Goal: Task Accomplishment & Management: Complete application form

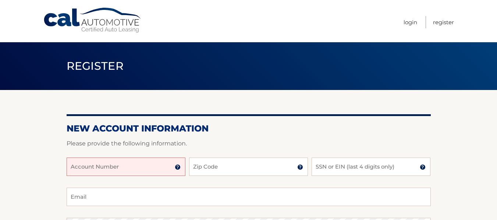
click at [118, 165] on input "Account Number" at bounding box center [126, 167] width 119 height 18
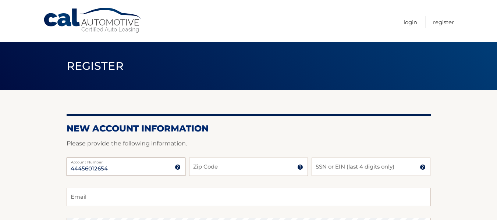
type input "44456012654"
click at [216, 161] on input "Zip Code" at bounding box center [248, 167] width 119 height 18
type input "33137"
click at [346, 165] on input "SSN or EIN (last 4 digits only)" at bounding box center [370, 167] width 119 height 18
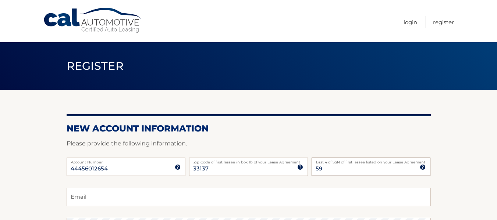
type input "5"
type input "0981"
click at [137, 196] on input "Email" at bounding box center [249, 197] width 364 height 18
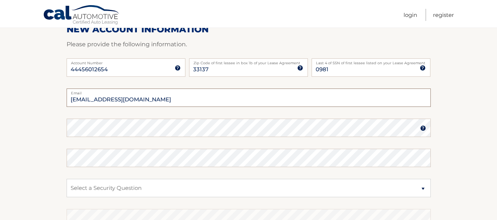
scroll to position [110, 0]
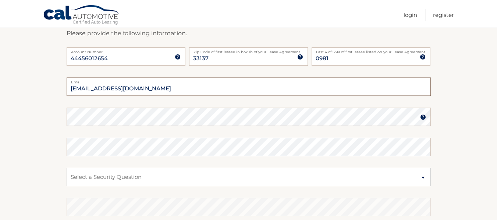
click at [79, 88] on input "CArieStern@gmail.com" at bounding box center [249, 87] width 364 height 18
type input "CarieStern@gmail.com"
click at [118, 177] on select "Select a Security Question What was the name of your elementary school? What is…" at bounding box center [249, 177] width 364 height 18
select select "3"
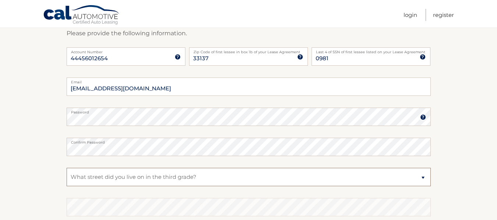
click at [67, 168] on select "Select a Security Question What was the name of your elementary school? What is…" at bounding box center [249, 177] width 364 height 18
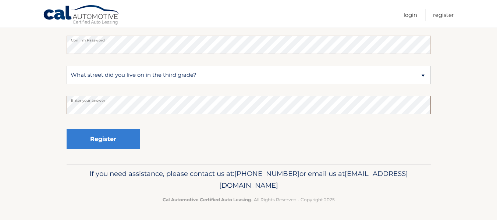
scroll to position [213, 0]
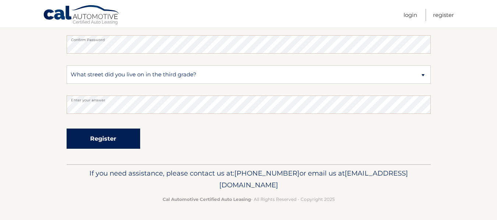
click at [97, 136] on button "Register" at bounding box center [104, 139] width 74 height 20
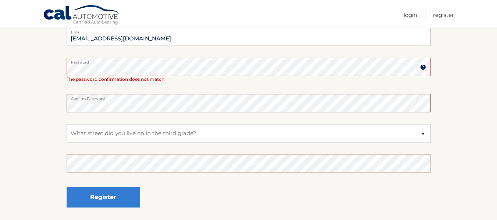
scroll to position [184, 0]
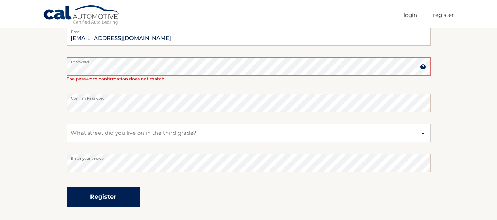
click at [117, 204] on button "Register" at bounding box center [104, 197] width 74 height 20
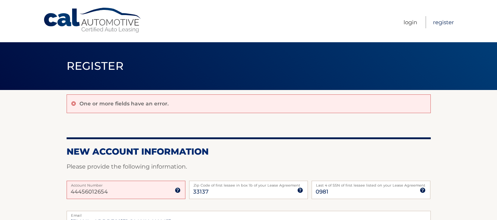
click at [440, 21] on link "Register" at bounding box center [443, 22] width 21 height 12
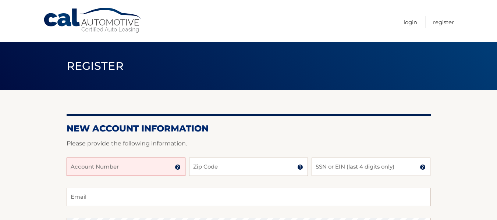
click at [144, 162] on input "Account Number" at bounding box center [126, 167] width 119 height 18
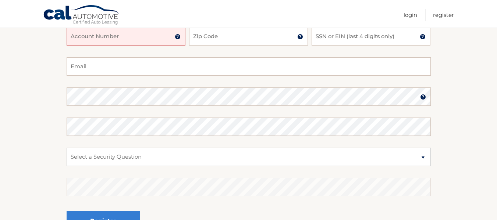
scroll to position [103, 0]
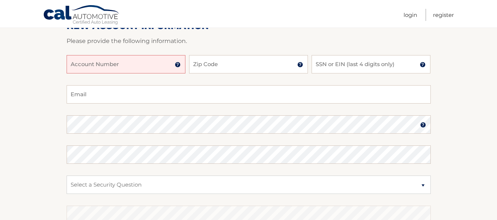
click at [118, 69] on input "Account Number" at bounding box center [126, 64] width 119 height 18
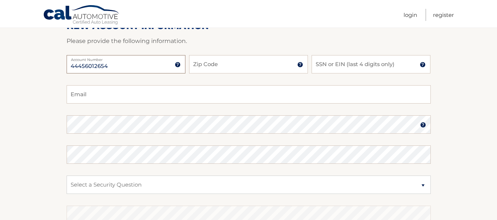
type input "44456012654"
click at [202, 65] on input "Zip Code" at bounding box center [248, 64] width 119 height 18
type input "33137"
click at [326, 63] on input "SSN or EIN (last 4 digits only)" at bounding box center [370, 64] width 119 height 18
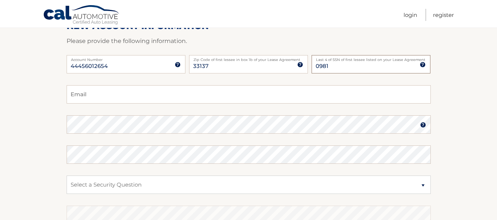
type input "0981"
click at [82, 100] on input "Email" at bounding box center [249, 94] width 364 height 18
type input "CarieStern@gmail.com"
click at [422, 124] on img at bounding box center [423, 125] width 6 height 6
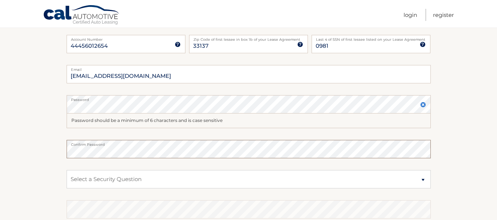
scroll to position [139, 0]
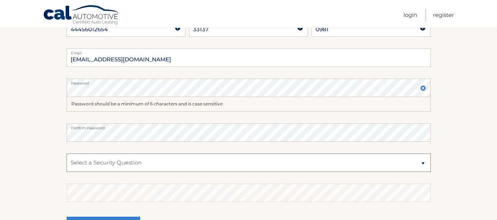
click at [119, 159] on select "Select a Security Question What was the name of your elementary school? What is…" at bounding box center [249, 163] width 364 height 18
select select "3"
click at [67, 154] on select "Select a Security Question What was the name of your elementary school? What is…" at bounding box center [249, 163] width 364 height 18
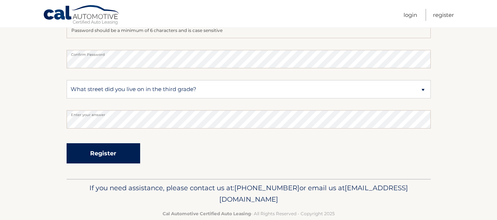
click at [116, 154] on button "Register" at bounding box center [104, 153] width 74 height 20
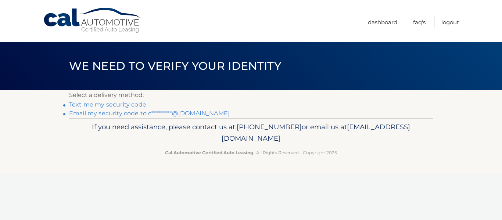
click at [126, 107] on link "Text me my security code" at bounding box center [107, 104] width 77 height 7
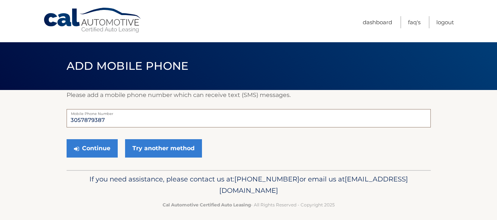
click at [80, 120] on input "3057879387" at bounding box center [249, 118] width 364 height 18
click at [92, 119] on input "30587879387" at bounding box center [249, 118] width 364 height 18
type input "3058789387"
click at [103, 151] on button "Continue" at bounding box center [92, 148] width 51 height 18
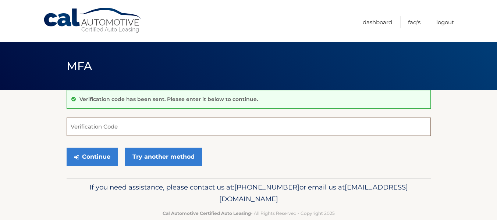
click at [97, 129] on input "Verification Code" at bounding box center [249, 127] width 364 height 18
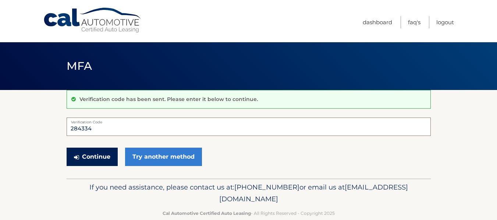
type input "284334"
click at [87, 156] on button "Continue" at bounding box center [92, 157] width 51 height 18
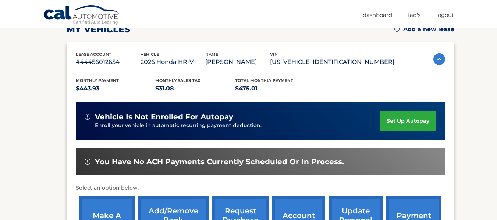
scroll to position [147, 0]
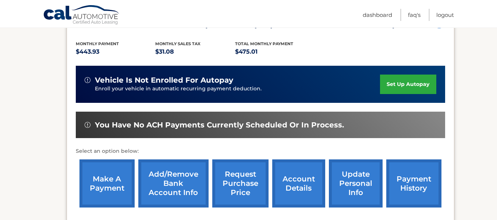
click at [403, 85] on link "set up autopay" at bounding box center [408, 84] width 56 height 19
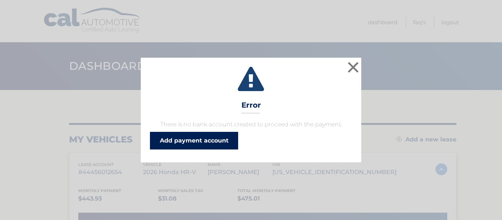
click at [206, 143] on link "Add payment account" at bounding box center [194, 141] width 88 height 18
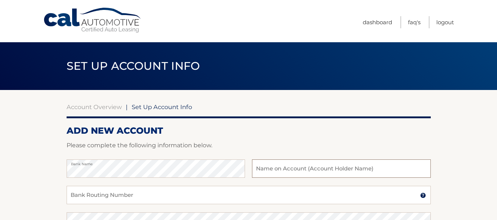
click at [272, 171] on input "text" at bounding box center [341, 169] width 178 height 18
type input "C"
type input "[PERSON_NAME]"
click at [149, 199] on input "Bank Routing Number" at bounding box center [249, 195] width 364 height 18
click at [118, 197] on input "Bank Routing Number" at bounding box center [249, 195] width 364 height 18
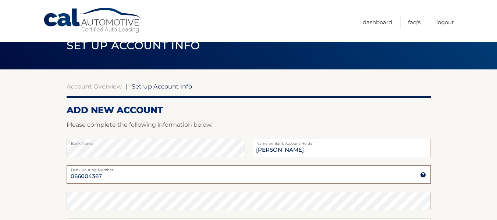
scroll to position [37, 0]
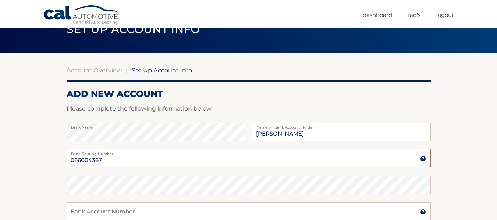
type input "066004367"
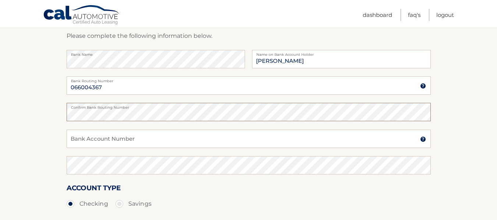
scroll to position [110, 0]
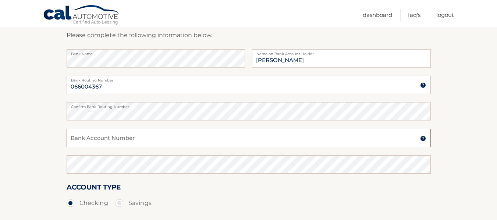
click at [115, 139] on input "Bank Account Number" at bounding box center [249, 138] width 364 height 18
type input "8003122613"
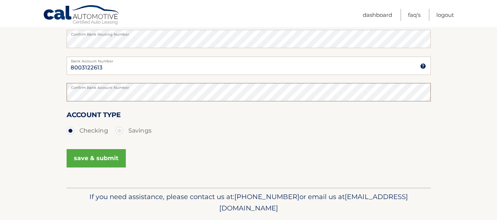
scroll to position [184, 0]
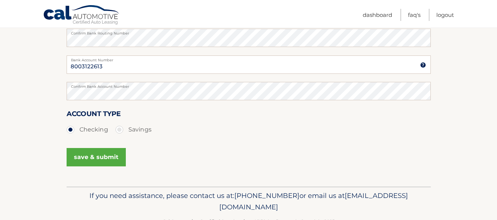
click at [87, 159] on button "save & submit" at bounding box center [96, 157] width 59 height 18
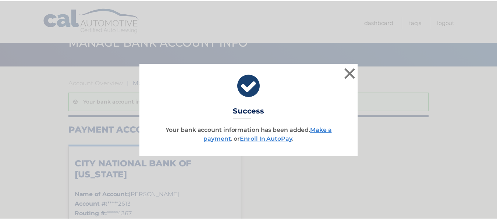
scroll to position [37, 0]
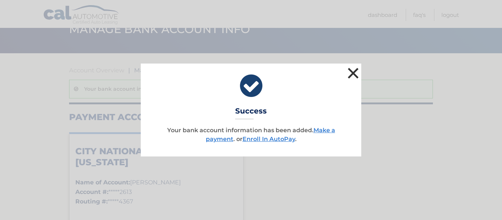
click at [351, 69] on button "×" at bounding box center [353, 73] width 15 height 15
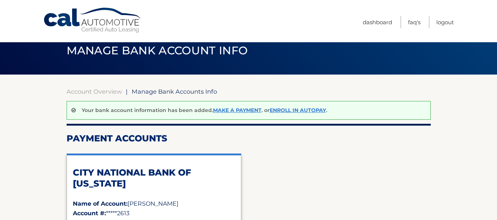
scroll to position [0, 0]
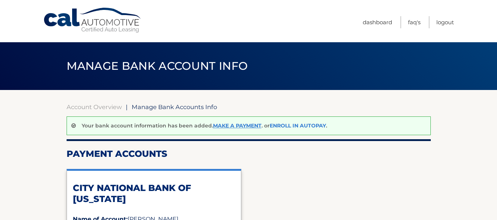
click at [289, 123] on link "Enroll In AutoPay" at bounding box center [297, 125] width 56 height 7
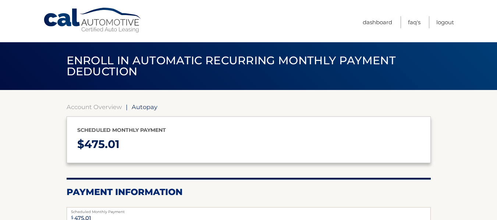
select select "NTMxZWQyMmMtMTlkNS00NjA3LTg5M2QtZTE2MzUzYzNjYWM3"
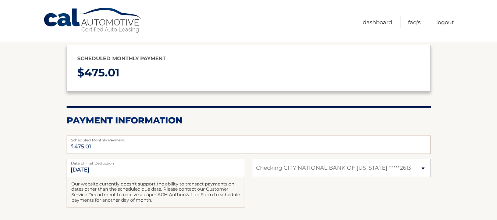
scroll to position [74, 0]
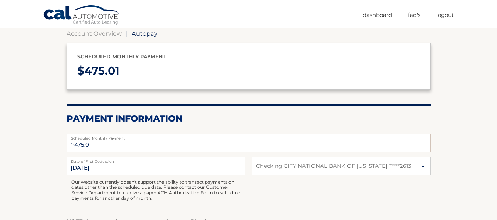
click at [139, 170] on input "11/1/2025" at bounding box center [156, 166] width 178 height 18
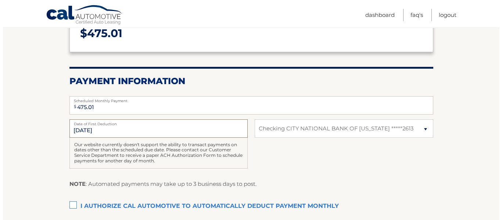
scroll to position [202, 0]
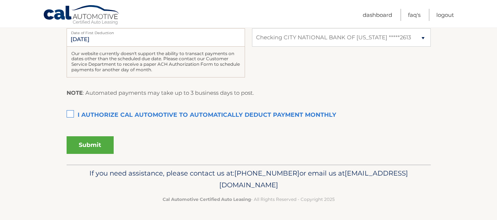
click at [72, 111] on label "I authorize cal automotive to automatically deduct payment monthly This checkbo…" at bounding box center [249, 115] width 364 height 15
click at [0, 0] on input "I authorize cal automotive to automatically deduct payment monthly This checkbo…" at bounding box center [0, 0] width 0 height 0
click at [90, 150] on button "Submit" at bounding box center [90, 145] width 47 height 18
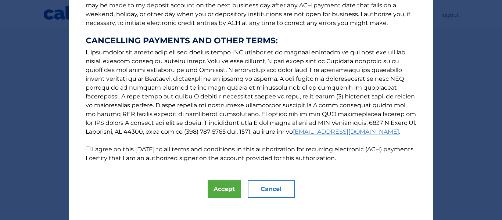
scroll to position [127, 0]
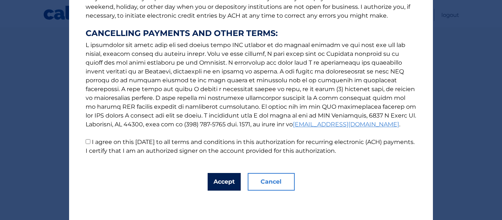
click at [212, 178] on button "Accept" at bounding box center [224, 182] width 33 height 18
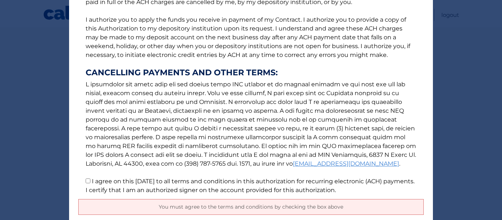
scroll to position [90, 0]
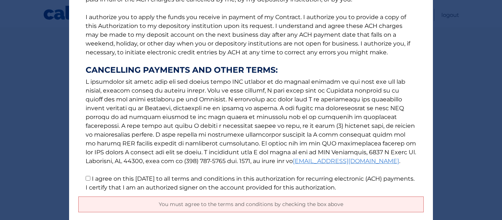
click at [86, 180] on input "I agree on this 10/05/2025 to all terms and conditions in this authorization fo…" at bounding box center [88, 178] width 5 height 5
checkbox input "true"
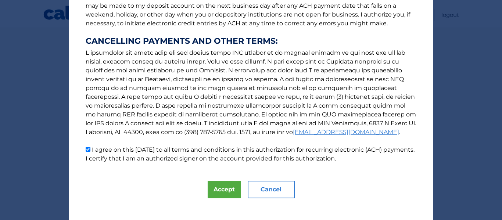
scroll to position [127, 0]
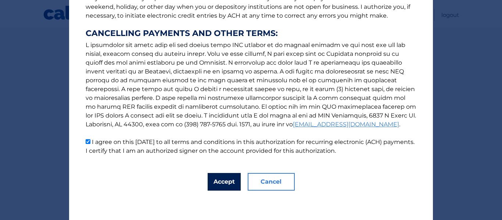
click at [215, 179] on button "Accept" at bounding box center [224, 182] width 33 height 18
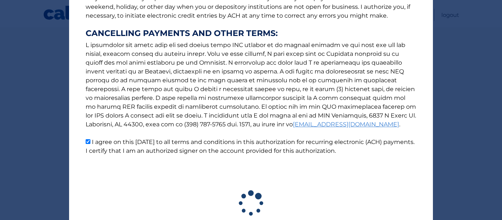
scroll to position [182, 0]
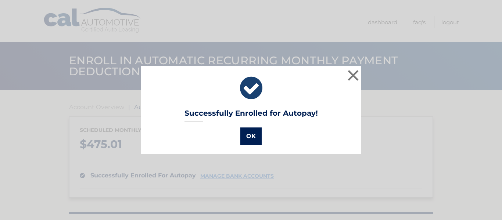
click at [243, 134] on button "OK" at bounding box center [250, 137] width 21 height 18
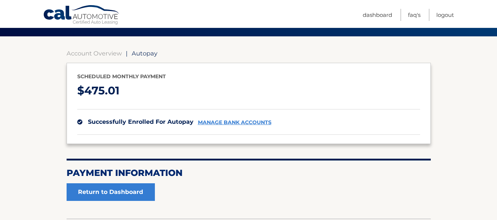
scroll to position [37, 0]
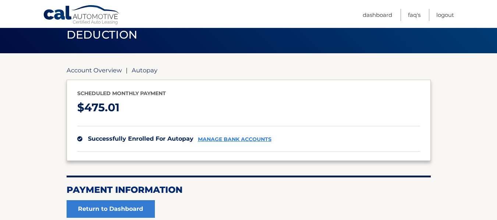
click at [98, 71] on link "Account Overview" at bounding box center [94, 70] width 55 height 7
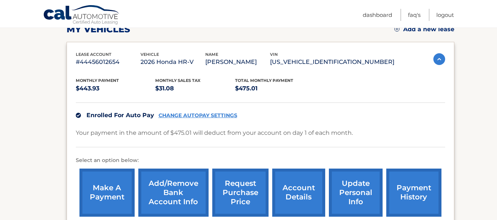
scroll to position [147, 0]
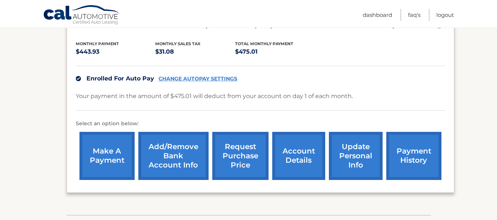
click at [111, 160] on link "make a payment" at bounding box center [106, 156] width 55 height 48
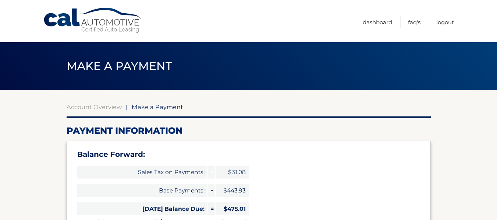
select select "NTMxZWQyMmMtMTlkNS00NjA3LTg5M2QtZTE2MzUzYzNjYWM3"
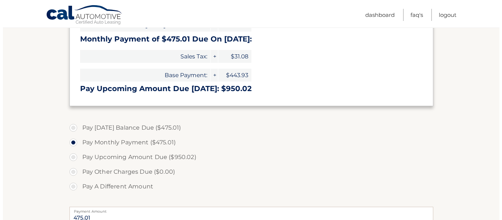
scroll to position [294, 0]
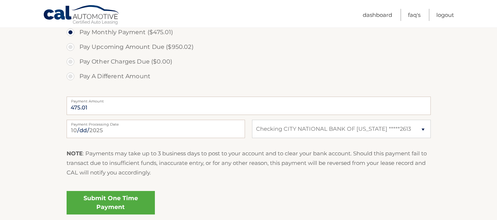
click at [113, 204] on link "Submit One Time Payment" at bounding box center [111, 203] width 88 height 24
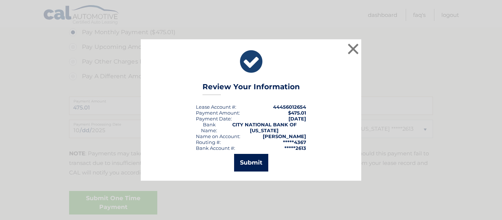
click at [248, 165] on button "Submit" at bounding box center [251, 163] width 34 height 18
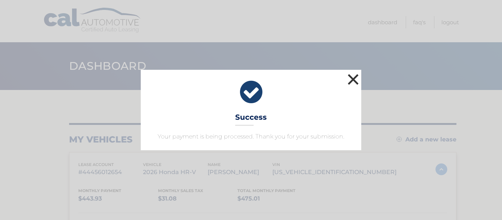
click at [354, 84] on button "×" at bounding box center [353, 79] width 15 height 15
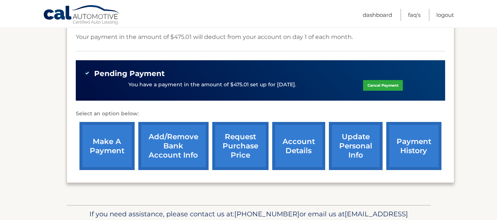
scroll to position [221, 0]
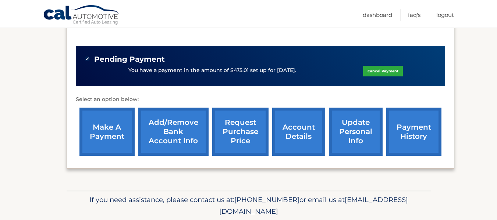
click at [285, 136] on link "account details" at bounding box center [298, 132] width 53 height 48
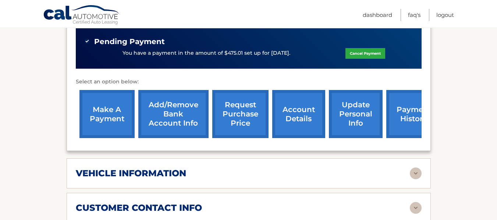
scroll to position [294, 0]
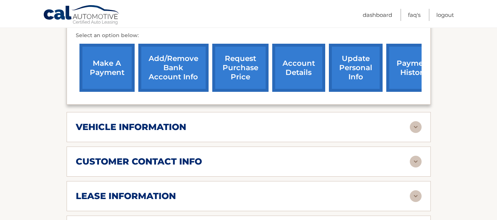
click at [173, 134] on div "vehicle information vehicle Year 2026 vehicle make Honda vehicle model HR-V veh…" at bounding box center [249, 127] width 364 height 30
click at [417, 131] on img at bounding box center [416, 127] width 12 height 12
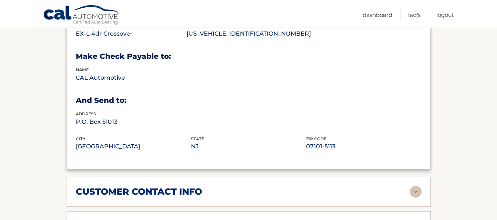
scroll to position [478, 0]
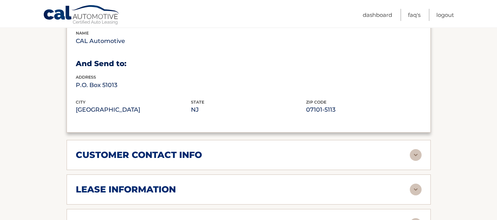
click at [413, 156] on img at bounding box center [416, 155] width 12 height 12
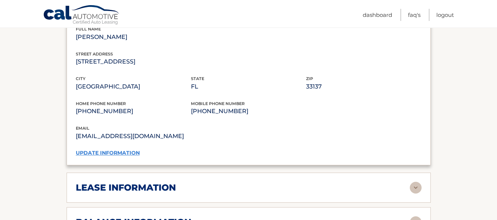
scroll to position [625, 0]
click at [113, 154] on link "update information" at bounding box center [108, 152] width 64 height 7
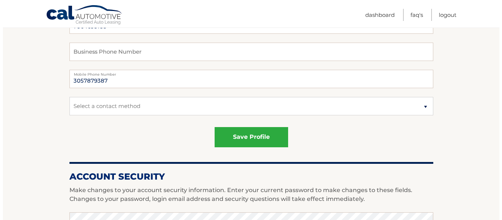
scroll to position [184, 0]
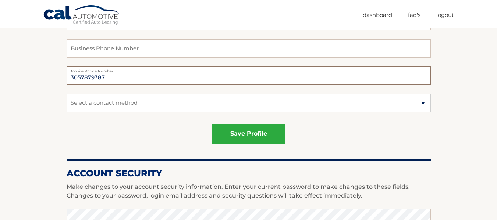
click at [89, 78] on input "3057879387" at bounding box center [249, 76] width 364 height 18
type input "3058789387"
click at [138, 108] on select "Select a contact method Mobile Home" at bounding box center [249, 103] width 364 height 18
select select "1"
click at [67, 94] on select "Select a contact method Mobile Home" at bounding box center [249, 103] width 364 height 18
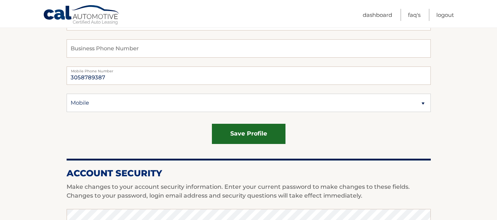
click at [228, 134] on button "save profile" at bounding box center [249, 134] width 74 height 20
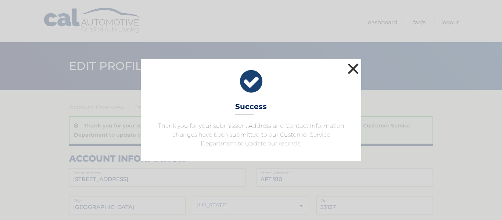
click at [358, 67] on button "×" at bounding box center [353, 68] width 15 height 15
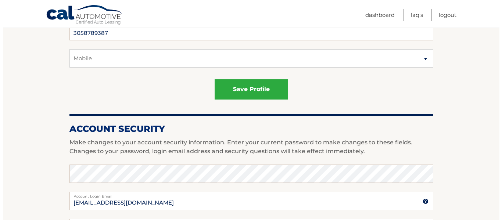
scroll to position [257, 0]
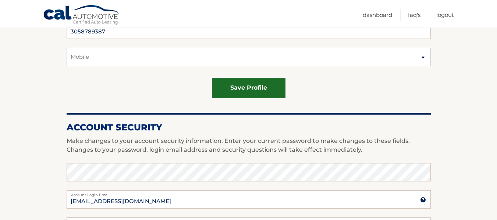
click at [248, 82] on button "save profile" at bounding box center [249, 88] width 74 height 20
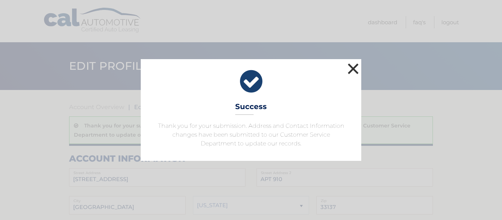
click at [351, 67] on button "×" at bounding box center [353, 68] width 15 height 15
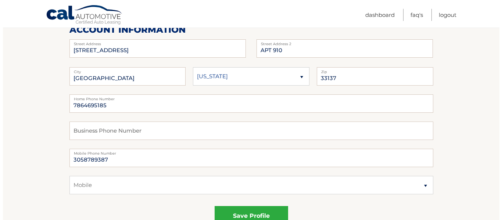
scroll to position [147, 0]
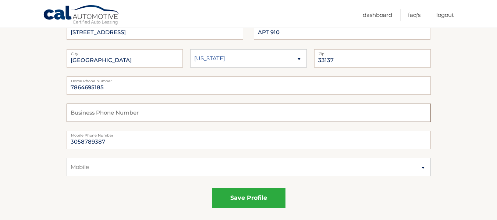
click at [106, 113] on input "text" at bounding box center [249, 113] width 364 height 18
click at [104, 88] on input "7864695185" at bounding box center [249, 85] width 364 height 18
type input "7"
type input "3058789387"
click at [89, 115] on input "text" at bounding box center [249, 113] width 364 height 18
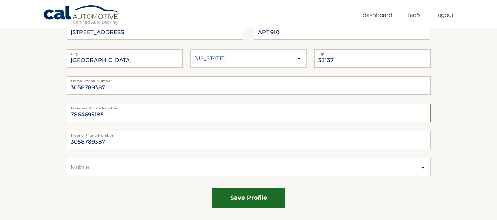
type input "7864695185"
click at [237, 201] on button "save profile" at bounding box center [249, 198] width 74 height 20
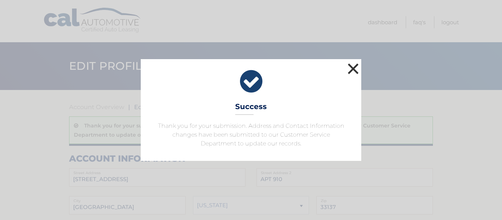
click at [358, 72] on button "×" at bounding box center [353, 68] width 15 height 15
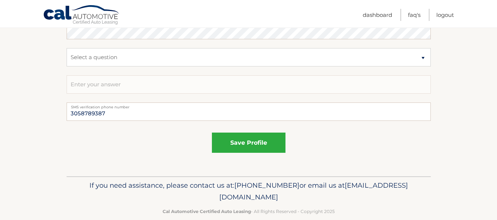
scroll to position [515, 0]
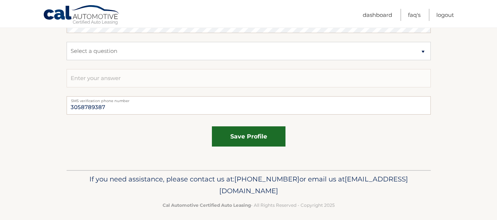
click at [249, 137] on button "save profile" at bounding box center [249, 136] width 74 height 20
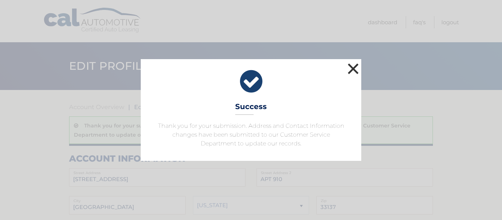
click at [348, 70] on button "×" at bounding box center [353, 68] width 15 height 15
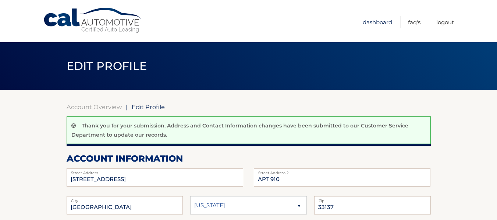
click at [368, 23] on link "Dashboard" at bounding box center [376, 22] width 29 height 12
